Goal: Information Seeking & Learning: Learn about a topic

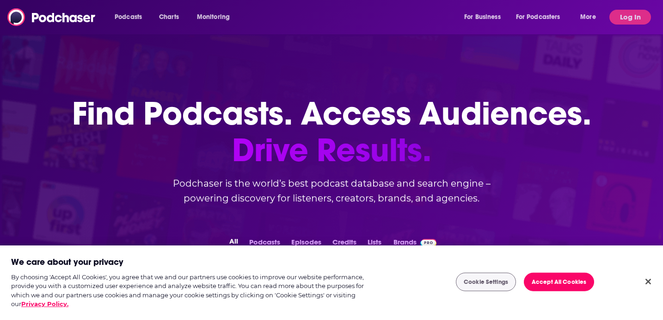
click at [284, 276] on body "Podcasts Charts Monitoring For Business For Podcasters More Log In Podcasts Cha…" at bounding box center [331, 160] width 663 height 320
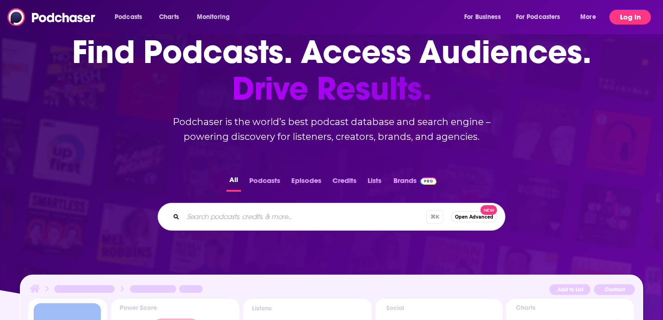
click at [633, 21] on button "Log In" at bounding box center [631, 17] width 42 height 15
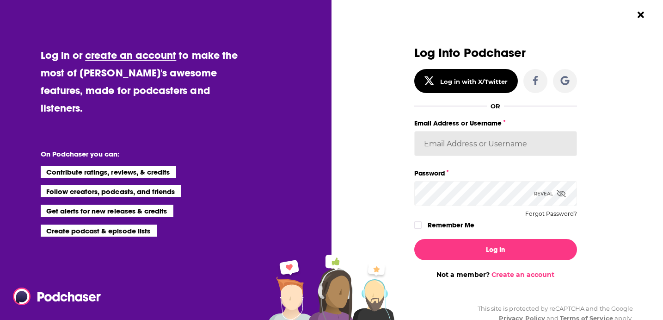
click at [479, 137] on input "Email Address or Username" at bounding box center [495, 143] width 163 height 25
type input "paige.thornton@rfbinder.com"
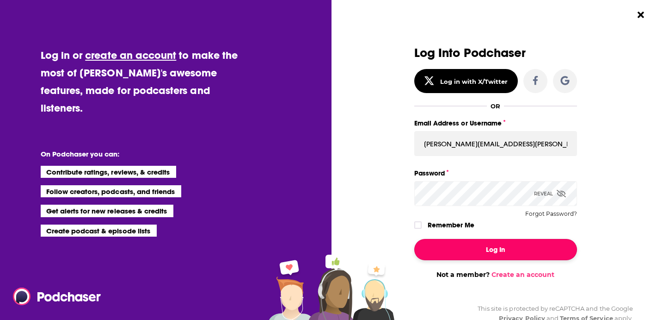
click at [513, 246] on button "Log In" at bounding box center [495, 249] width 163 height 21
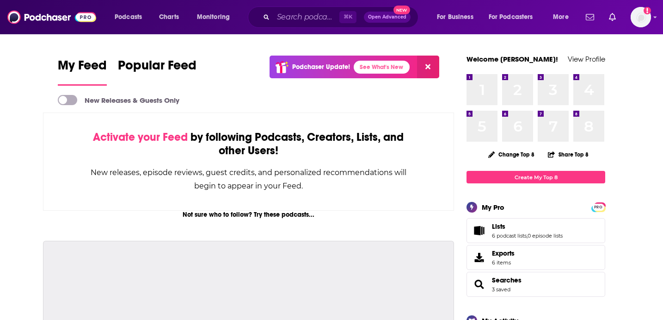
scroll to position [62, 0]
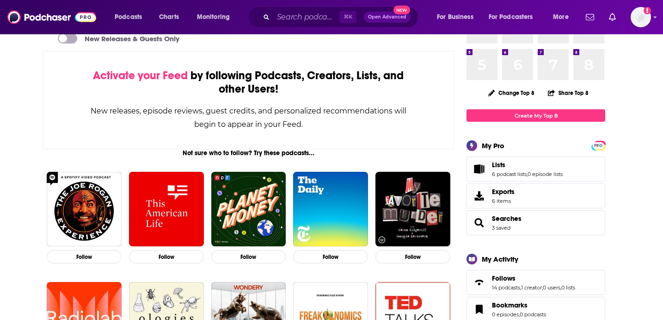
click at [278, 25] on div "⌘ K Open Advanced New" at bounding box center [333, 16] width 171 height 21
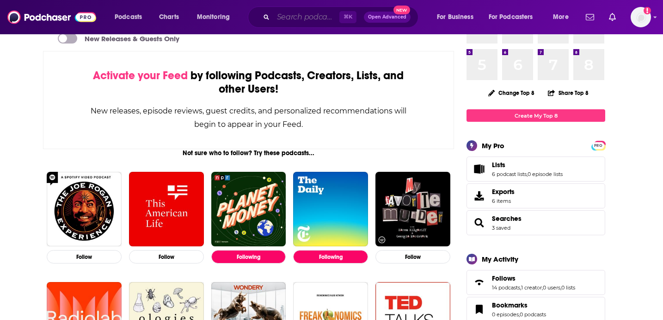
click at [284, 18] on input "Search podcasts, credits, & more..." at bounding box center [306, 17] width 66 height 15
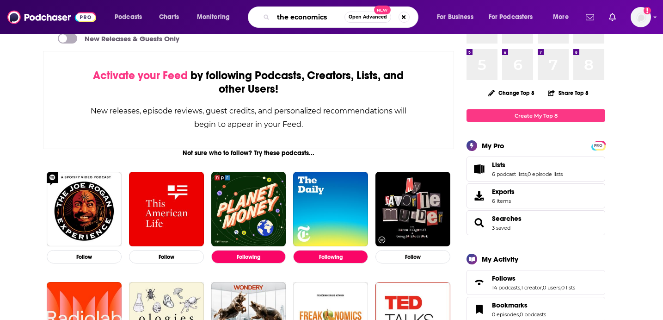
type input "the economics"
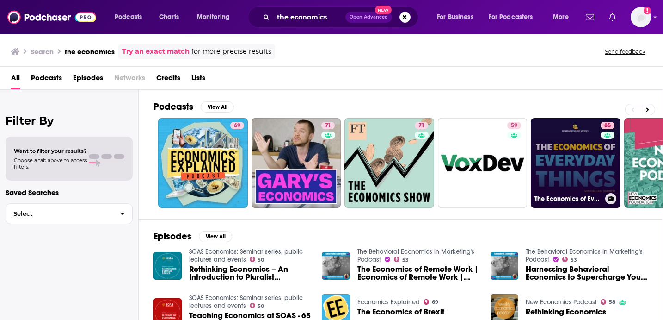
click at [572, 160] on link "85 The Economics of Everyday Things" at bounding box center [576, 163] width 90 height 90
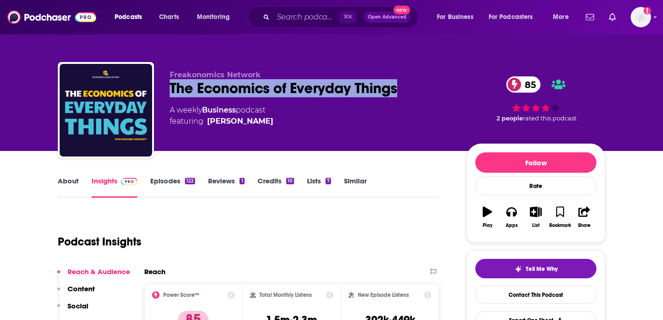
drag, startPoint x: 418, startPoint y: 90, endPoint x: 166, endPoint y: 91, distance: 252.1
click at [166, 91] on div "Freakonomics Network The Economics of Everyday Things 85 A weekly Business podc…" at bounding box center [332, 112] width 548 height 100
copy h2 "The Economics of Everyday Things"
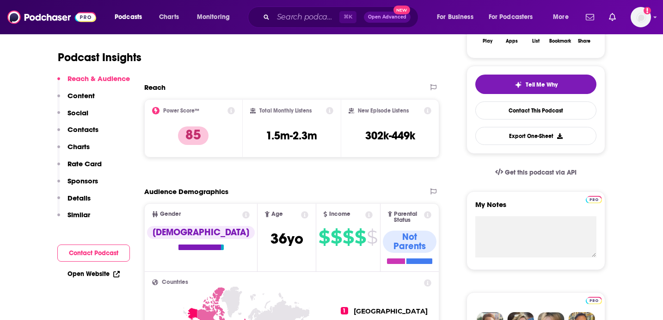
scroll to position [185, 0]
click at [334, 126] on div "Total Monthly Listens 1.5m-2.3m" at bounding box center [292, 128] width 99 height 58
click at [329, 112] on icon at bounding box center [329, 109] width 7 height 7
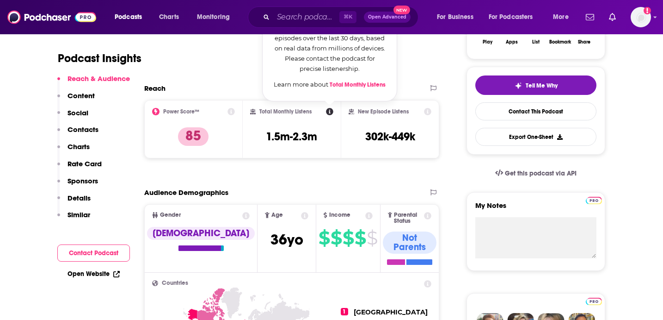
scroll to position [189, 0]
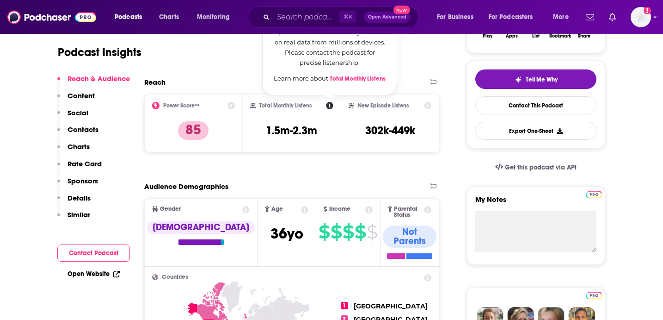
click at [269, 182] on div "Audience Demographics" at bounding box center [282, 186] width 276 height 9
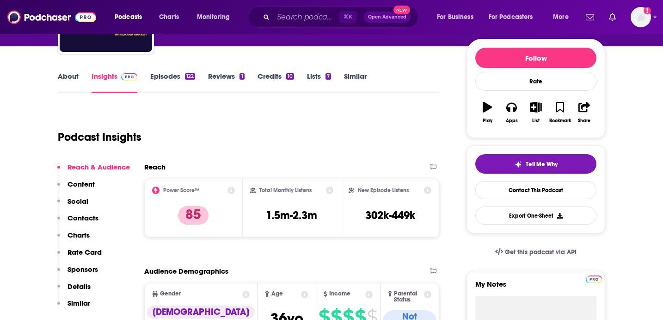
scroll to position [93, 0]
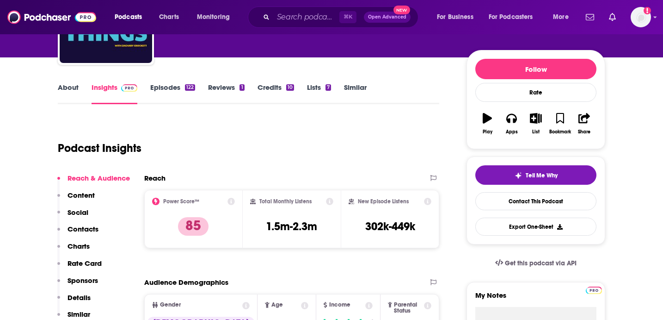
click at [173, 92] on link "Episodes 122" at bounding box center [172, 93] width 45 height 21
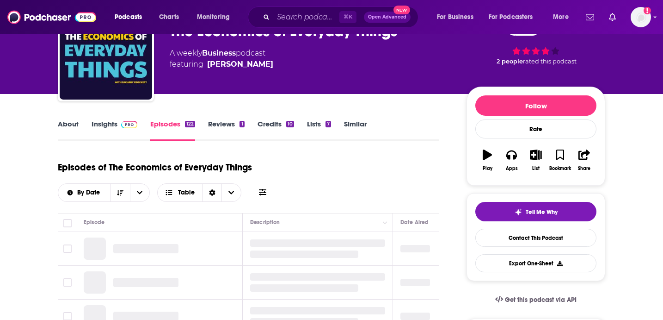
scroll to position [63, 0]
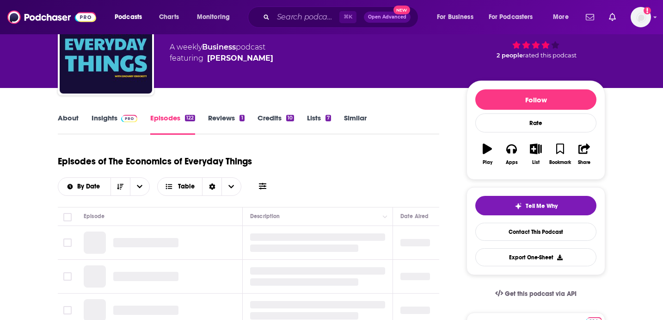
click at [219, 120] on link "Reviews 1" at bounding box center [226, 123] width 36 height 21
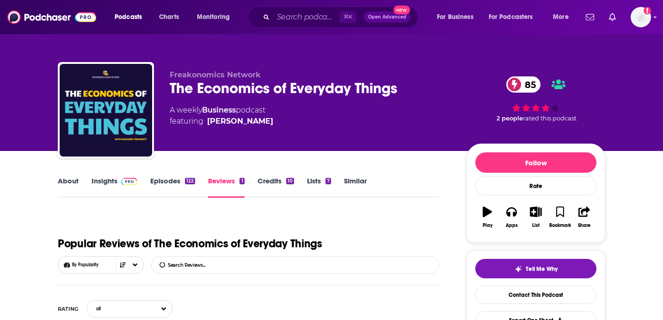
click at [108, 176] on link "Insights" at bounding box center [115, 186] width 46 height 21
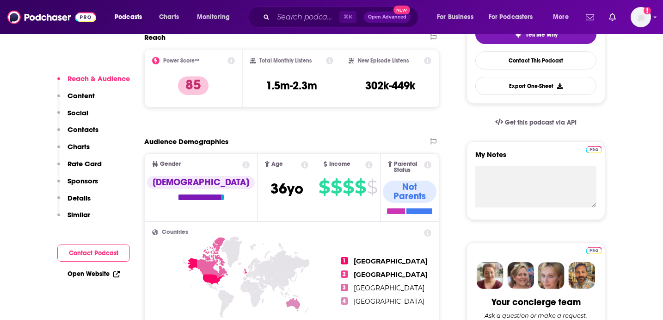
scroll to position [239, 0]
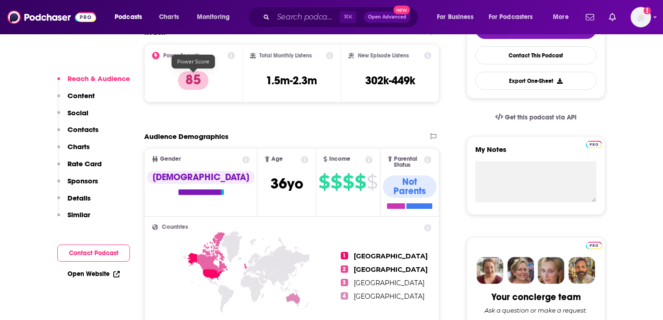
click at [201, 84] on p "85" at bounding box center [193, 80] width 31 height 19
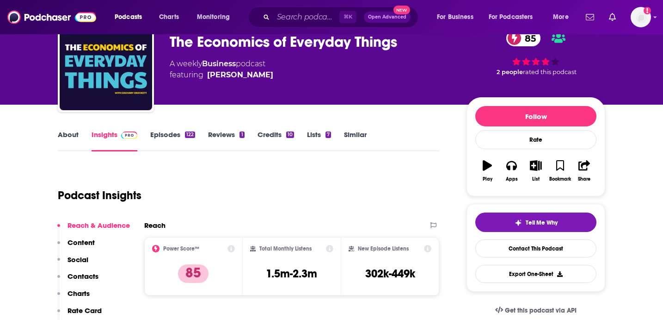
scroll to position [80, 0]
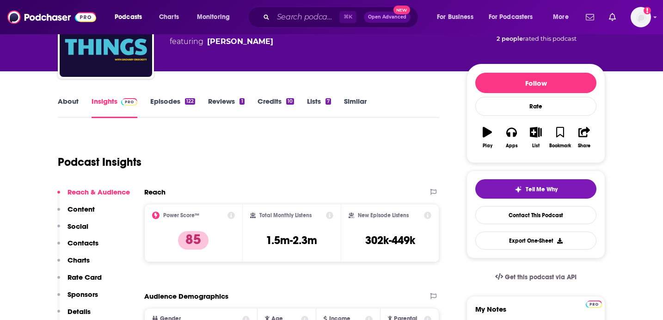
click at [172, 106] on link "Episodes 122" at bounding box center [172, 107] width 45 height 21
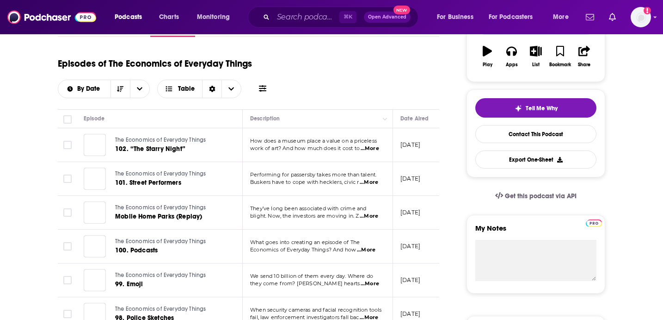
scroll to position [161, 0]
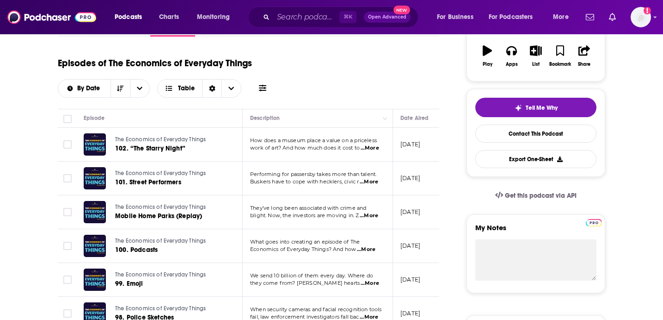
click at [376, 148] on span "...More" at bounding box center [370, 147] width 19 height 7
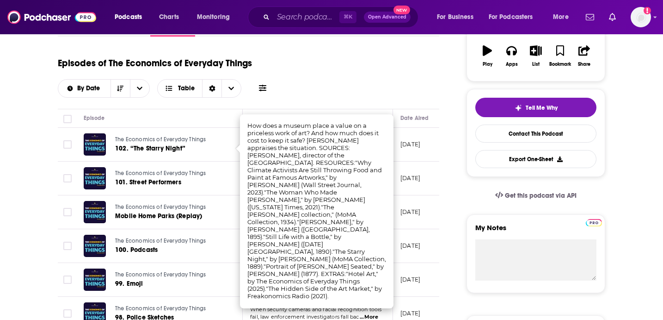
click at [230, 103] on div "Episodes of The Economics of Everyday Things By Date Table" at bounding box center [249, 80] width 382 height 58
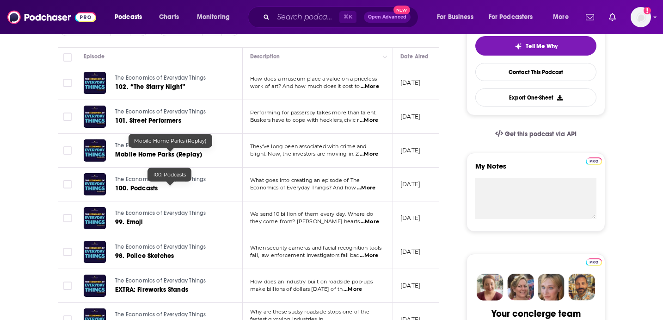
scroll to position [230, 0]
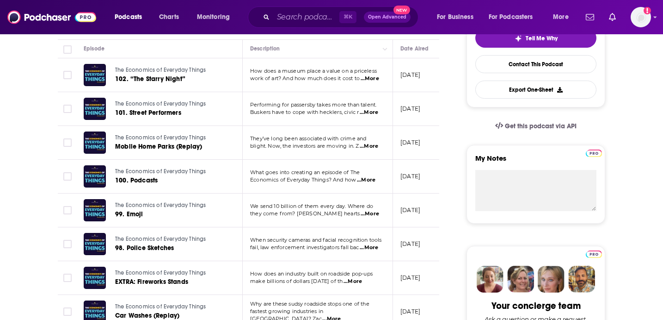
click at [366, 148] on span "...More" at bounding box center [369, 145] width 19 height 7
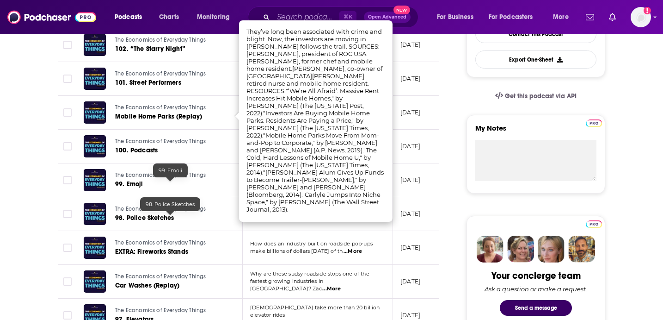
scroll to position [272, 0]
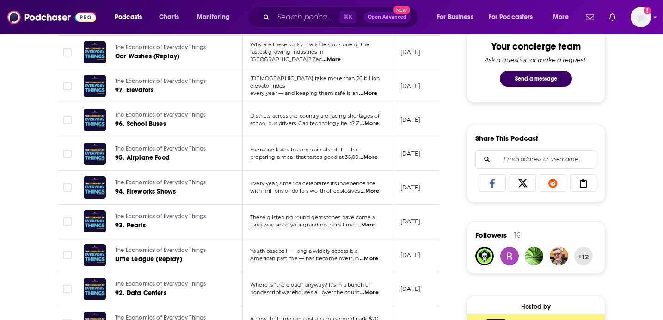
scroll to position [506, 0]
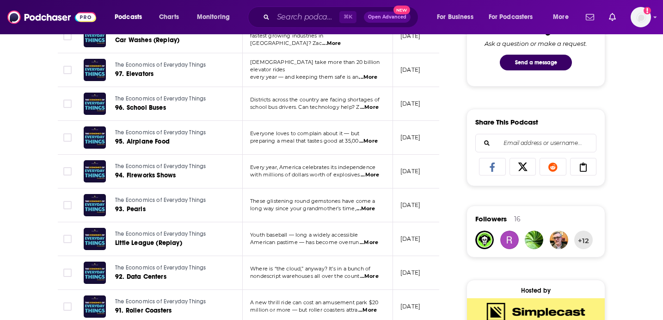
click at [376, 175] on span "...More" at bounding box center [370, 174] width 19 height 7
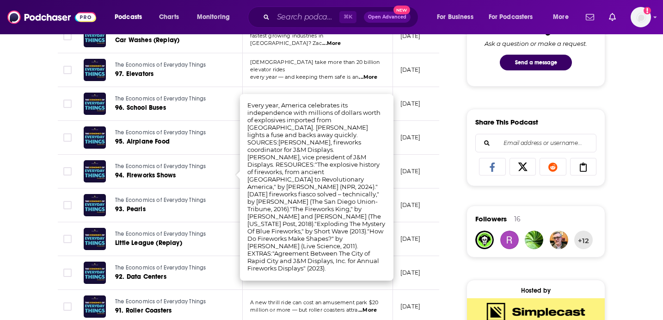
click at [35, 234] on div "About Insights Episodes 122 Reviews 1 Credits 10 Lists 7 Similar Episodes of Th…" at bounding box center [331, 264] width 663 height 1238
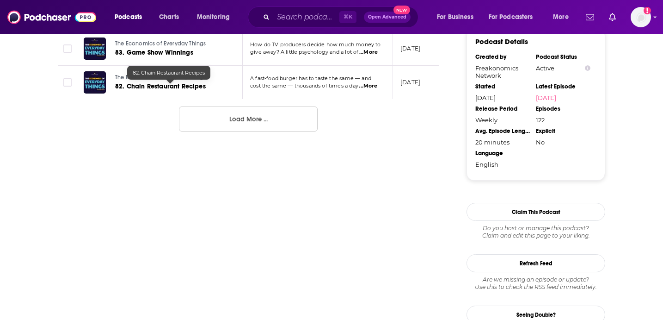
scroll to position [1069, 0]
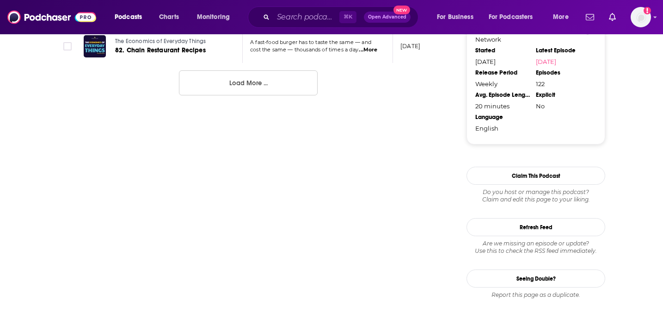
click at [241, 81] on button "Load More ..." at bounding box center [248, 82] width 139 height 25
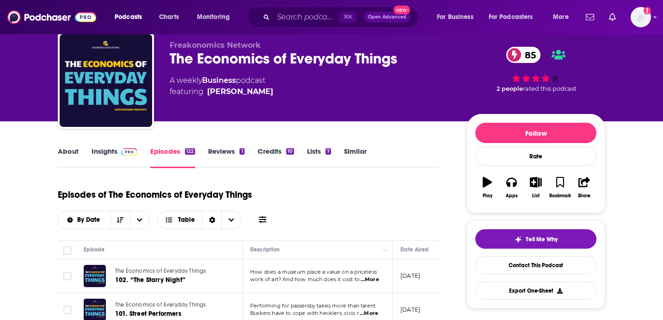
scroll to position [79, 0]
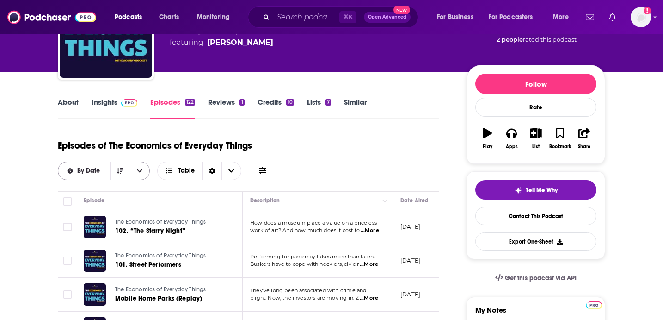
click at [140, 170] on icon "open menu" at bounding box center [140, 170] width 6 height 6
click at [225, 170] on span "Choose View" at bounding box center [231, 171] width 19 height 18
click at [210, 168] on icon "Sort Direction" at bounding box center [212, 170] width 6 height 6
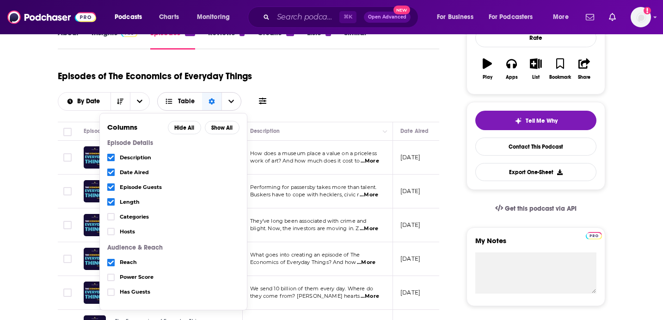
scroll to position [151, 0]
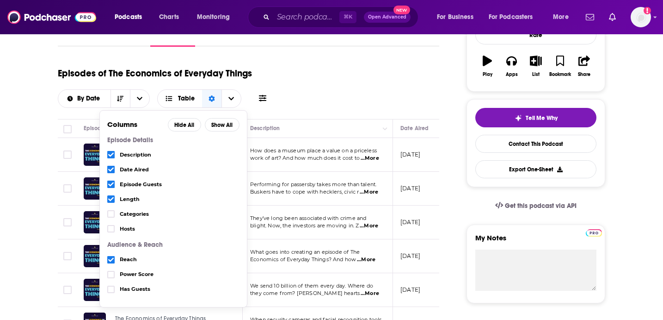
click at [113, 201] on icon "Choose View" at bounding box center [111, 199] width 6 height 6
click at [112, 256] on span "Choose View" at bounding box center [110, 259] width 7 height 7
click at [114, 171] on span "Choose View" at bounding box center [110, 169] width 7 height 7
click at [112, 155] on icon "Choose View" at bounding box center [111, 155] width 6 height 6
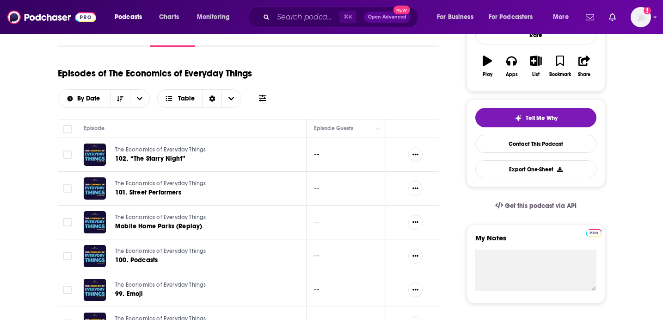
click at [294, 87] on div "Episodes of The Economics of Everyday Things By Date Table" at bounding box center [249, 85] width 382 height 46
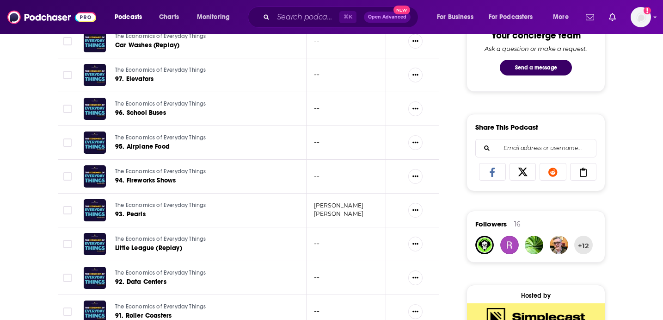
scroll to position [577, 0]
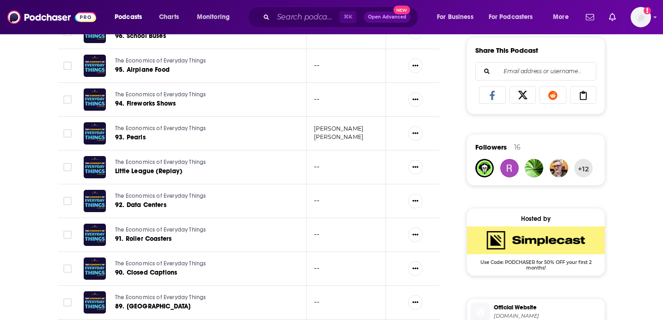
click at [334, 133] on ul "James Brown Jeremy Shepherd" at bounding box center [343, 133] width 59 height 17
click at [418, 133] on icon "Show More Button" at bounding box center [416, 133] width 6 height 2
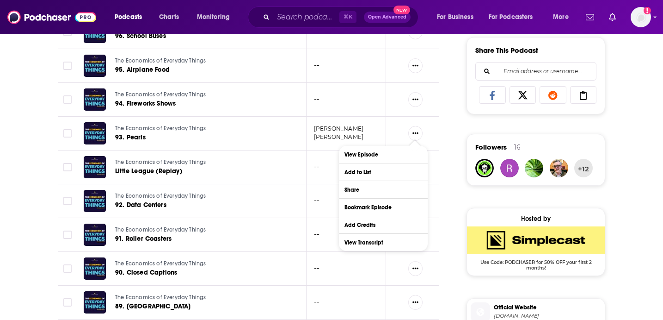
click at [319, 132] on link "James Brown" at bounding box center [338, 128] width 49 height 7
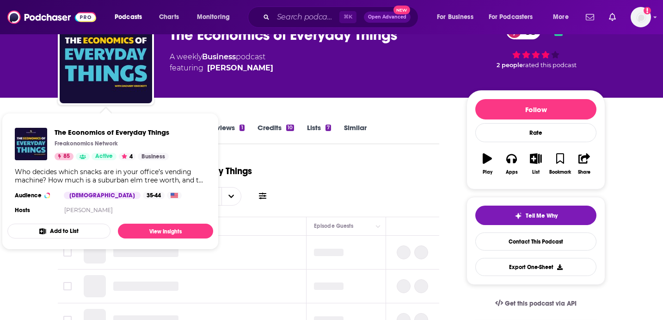
scroll to position [136, 0]
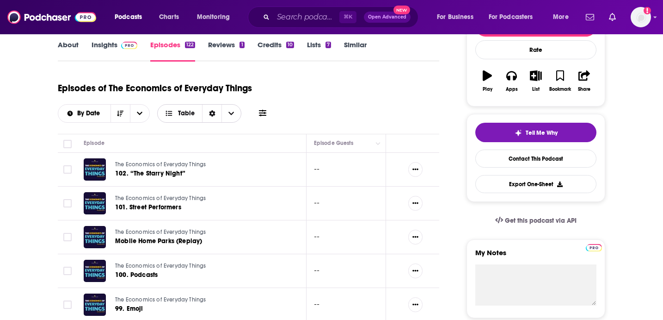
click at [235, 112] on span "Choose View" at bounding box center [231, 114] width 19 height 18
click at [209, 113] on icon "Sort Direction" at bounding box center [212, 113] width 6 height 6
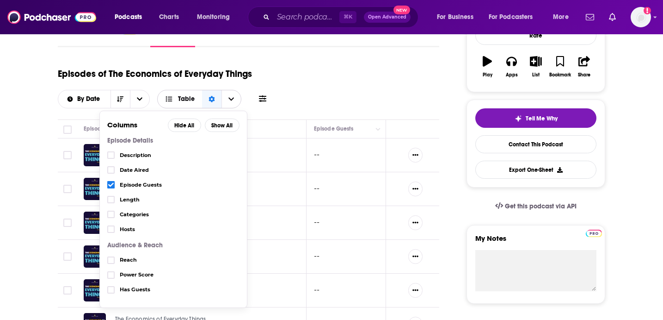
scroll to position [151, 0]
click at [132, 156] on span "Description" at bounding box center [180, 154] width 120 height 5
click at [109, 155] on icon "Choose View" at bounding box center [111, 155] width 6 height 4
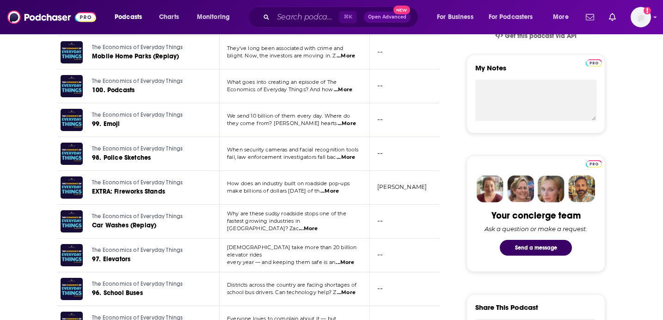
scroll to position [0, 0]
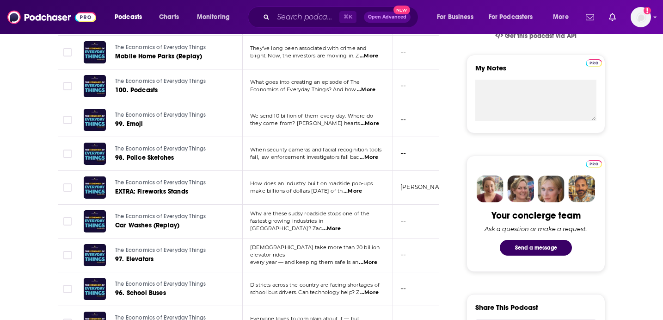
click at [362, 194] on span "...More" at bounding box center [353, 190] width 19 height 7
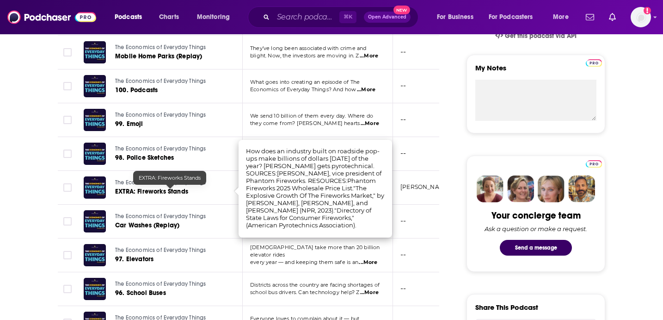
click at [181, 191] on span "EXTRA: Fireworks Stands" at bounding box center [151, 191] width 73 height 8
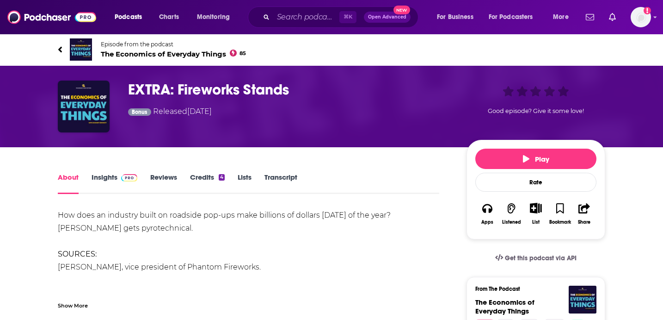
click at [195, 215] on div "How does an industry built on roadside pop-ups make billions of dollars in two …" at bounding box center [249, 286] width 382 height 155
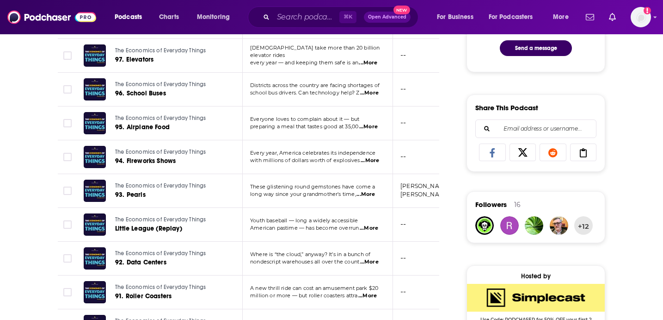
scroll to position [0, 14]
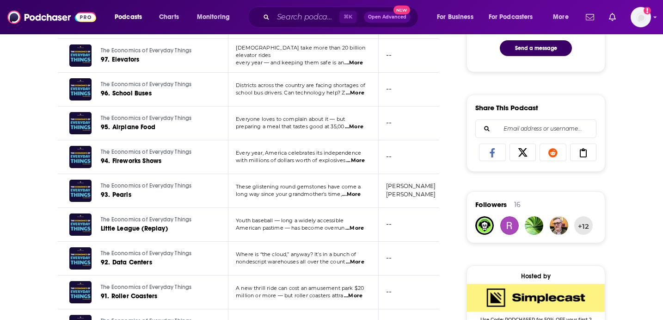
click at [351, 197] on span "...More" at bounding box center [351, 194] width 19 height 7
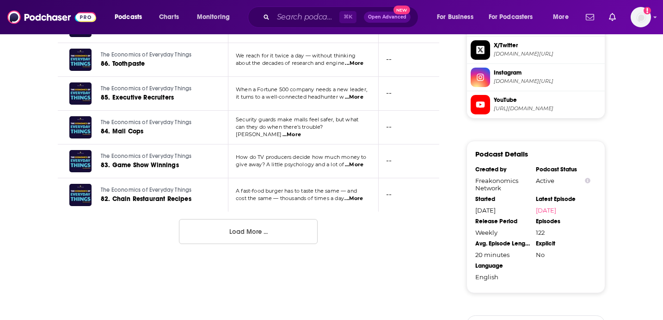
scroll to position [1069, 0]
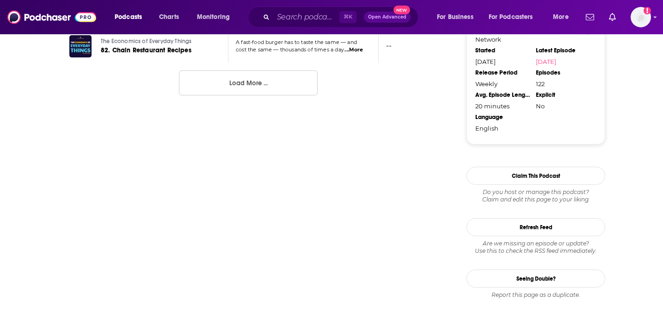
click at [260, 79] on button "Load More ..." at bounding box center [248, 82] width 139 height 25
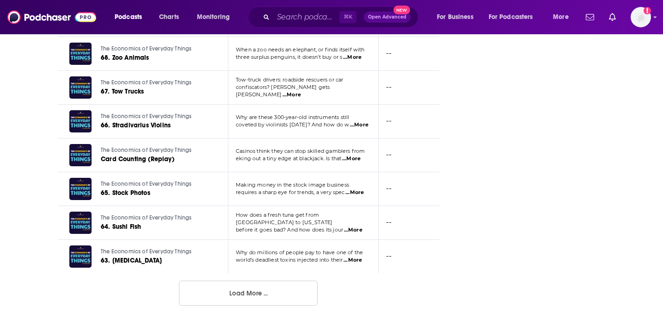
scroll to position [1705, 0]
click at [293, 290] on button "Load More ..." at bounding box center [248, 292] width 139 height 25
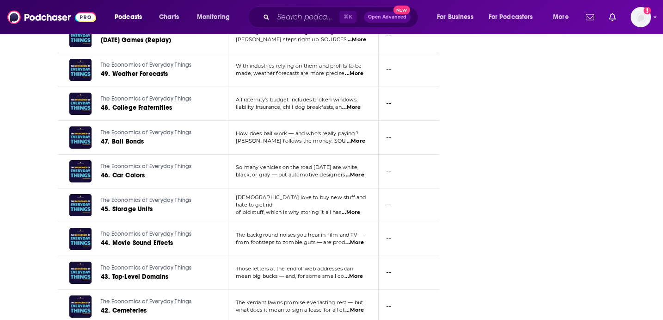
scroll to position [2549, 0]
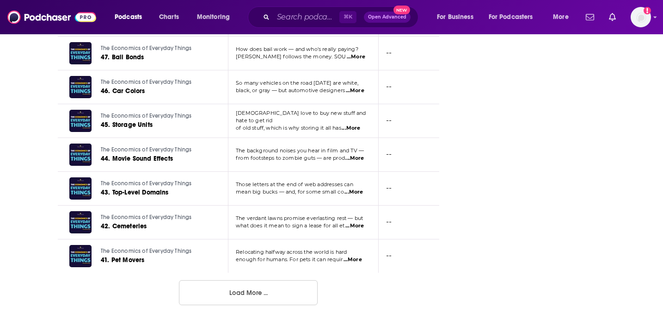
click at [269, 296] on button "Load More ..." at bounding box center [248, 292] width 139 height 25
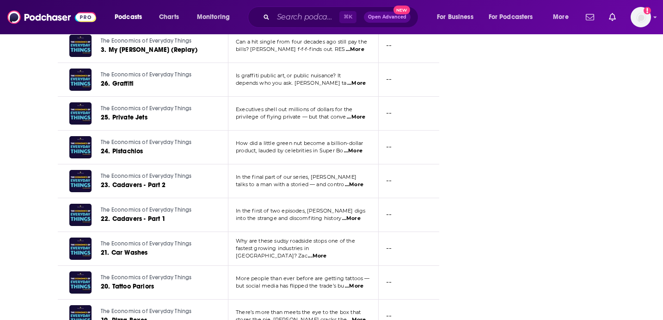
scroll to position [3393, 0]
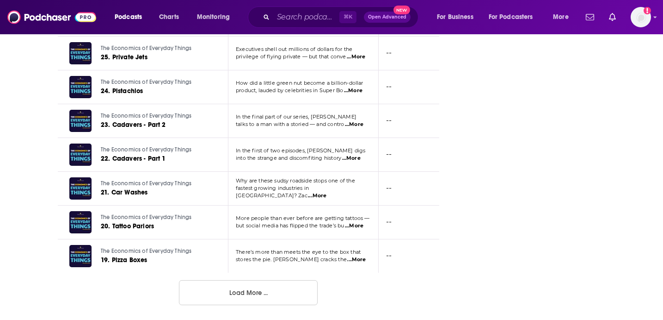
click at [283, 285] on button "Load More ..." at bounding box center [248, 292] width 139 height 25
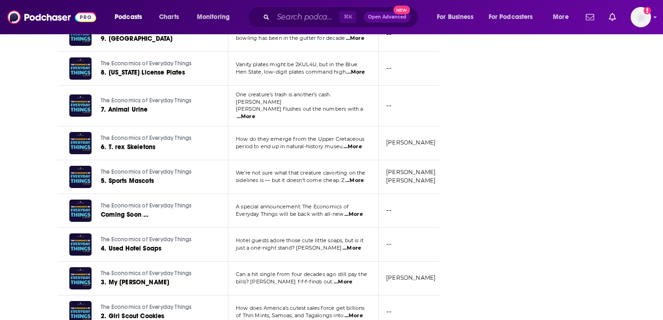
scroll to position [4025, 0]
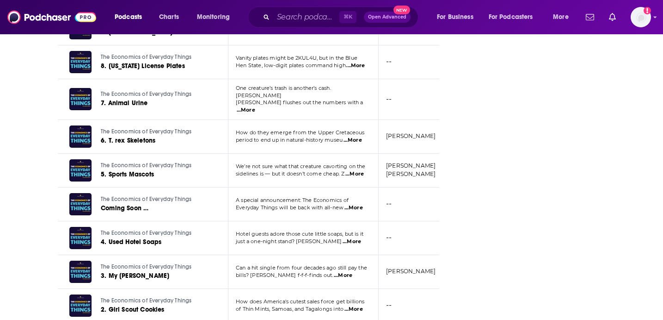
click at [356, 170] on span "...More" at bounding box center [354, 173] width 19 height 7
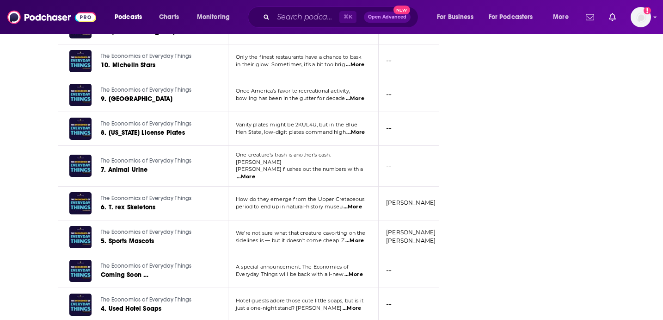
scroll to position [3955, 0]
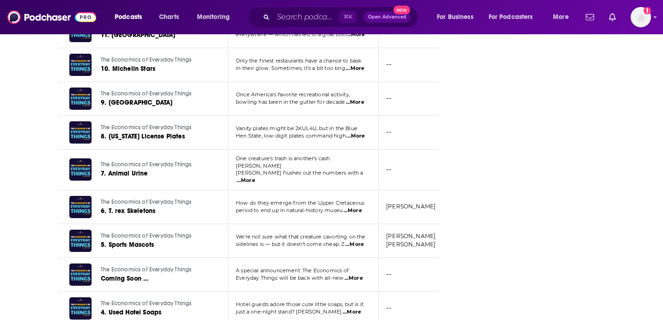
click at [356, 207] on span "...More" at bounding box center [353, 210] width 19 height 7
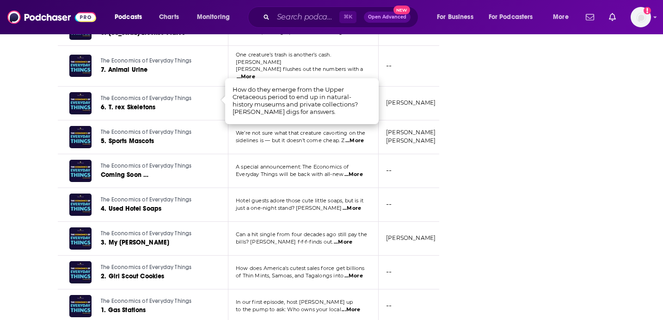
scroll to position [4086, 0]
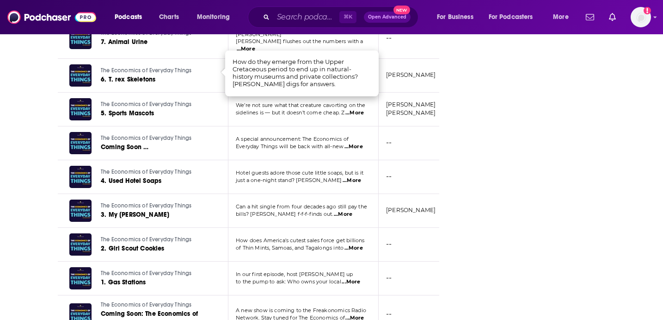
click at [344, 210] on span "...More" at bounding box center [343, 213] width 19 height 7
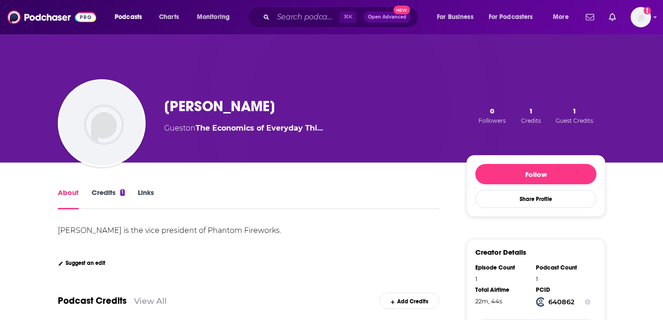
scroll to position [23, 0]
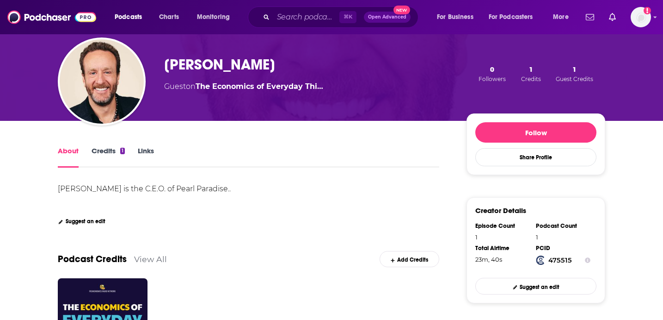
scroll to position [63, 0]
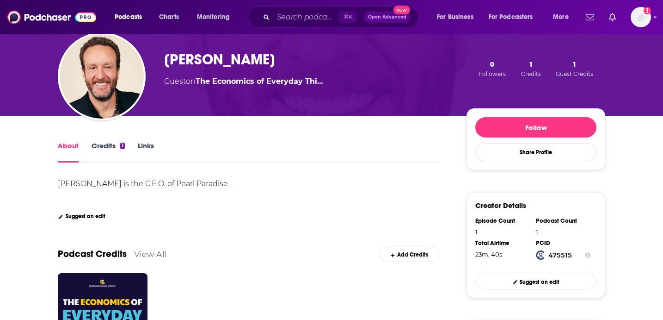
drag, startPoint x: 235, startPoint y: 184, endPoint x: 33, endPoint y: 186, distance: 202.6
copy div "[PERSON_NAME] is the C.E.O. of Pearl Paradise.."
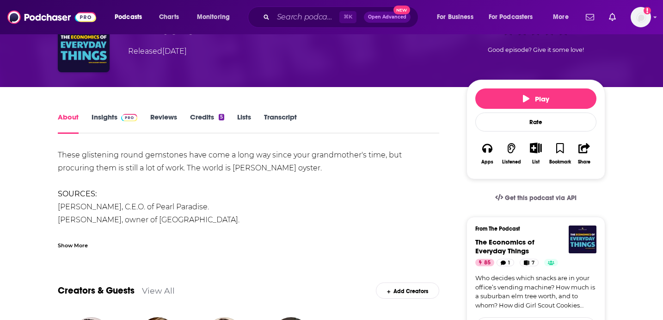
scroll to position [18, 0]
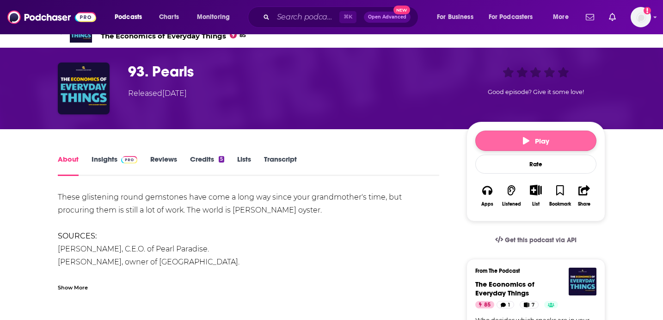
click at [564, 137] on button "Play" at bounding box center [535, 140] width 121 height 20
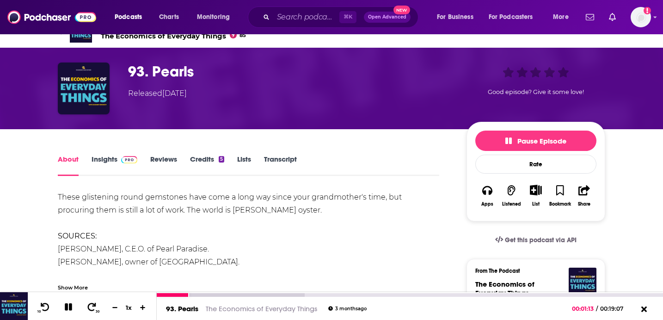
click at [69, 309] on icon at bounding box center [68, 306] width 7 height 7
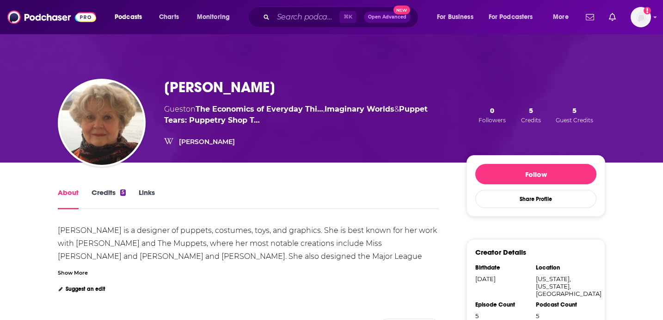
scroll to position [58, 0]
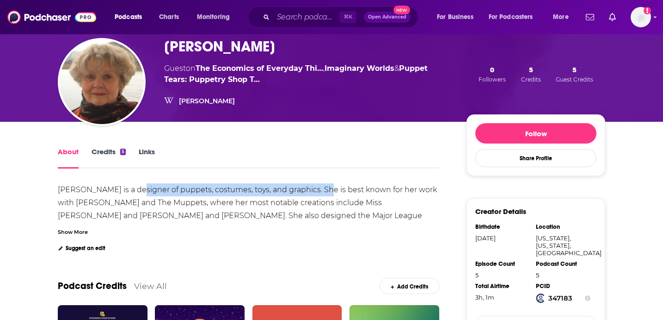
drag, startPoint x: 318, startPoint y: 191, endPoint x: 134, endPoint y: 192, distance: 183.6
click at [134, 192] on div "Bonnie Erickson is a designer of puppets, costumes, toys, and graphics. She is …" at bounding box center [248, 234] width 381 height 99
drag, startPoint x: 134, startPoint y: 192, endPoint x: 313, endPoint y: 192, distance: 178.5
click at [313, 192] on div "Bonnie Erickson is a designer of puppets, costumes, toys, and graphics. She is …" at bounding box center [248, 234] width 381 height 99
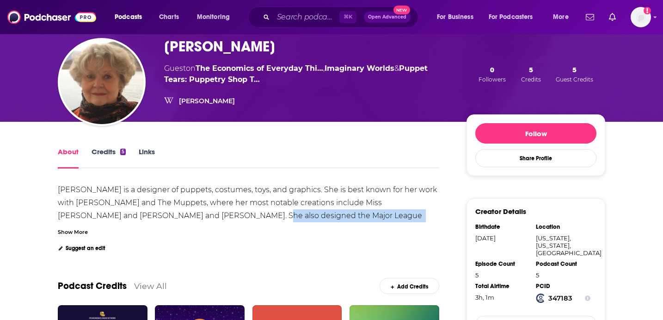
drag, startPoint x: 189, startPoint y: 216, endPoint x: 374, endPoint y: 220, distance: 185.0
click at [374, 220] on div "Bonnie Erickson is a designer of puppets, costumes, toys, and graphics. She is …" at bounding box center [248, 234] width 381 height 99
copy div "Major League Baseball mascot the Phillie Phanatic"
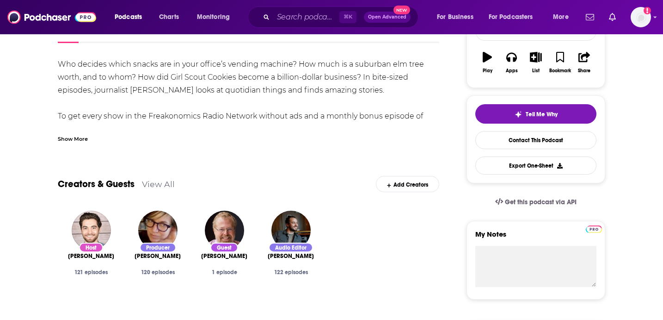
scroll to position [154, 0]
